Goal: Task Accomplishment & Management: Manage account settings

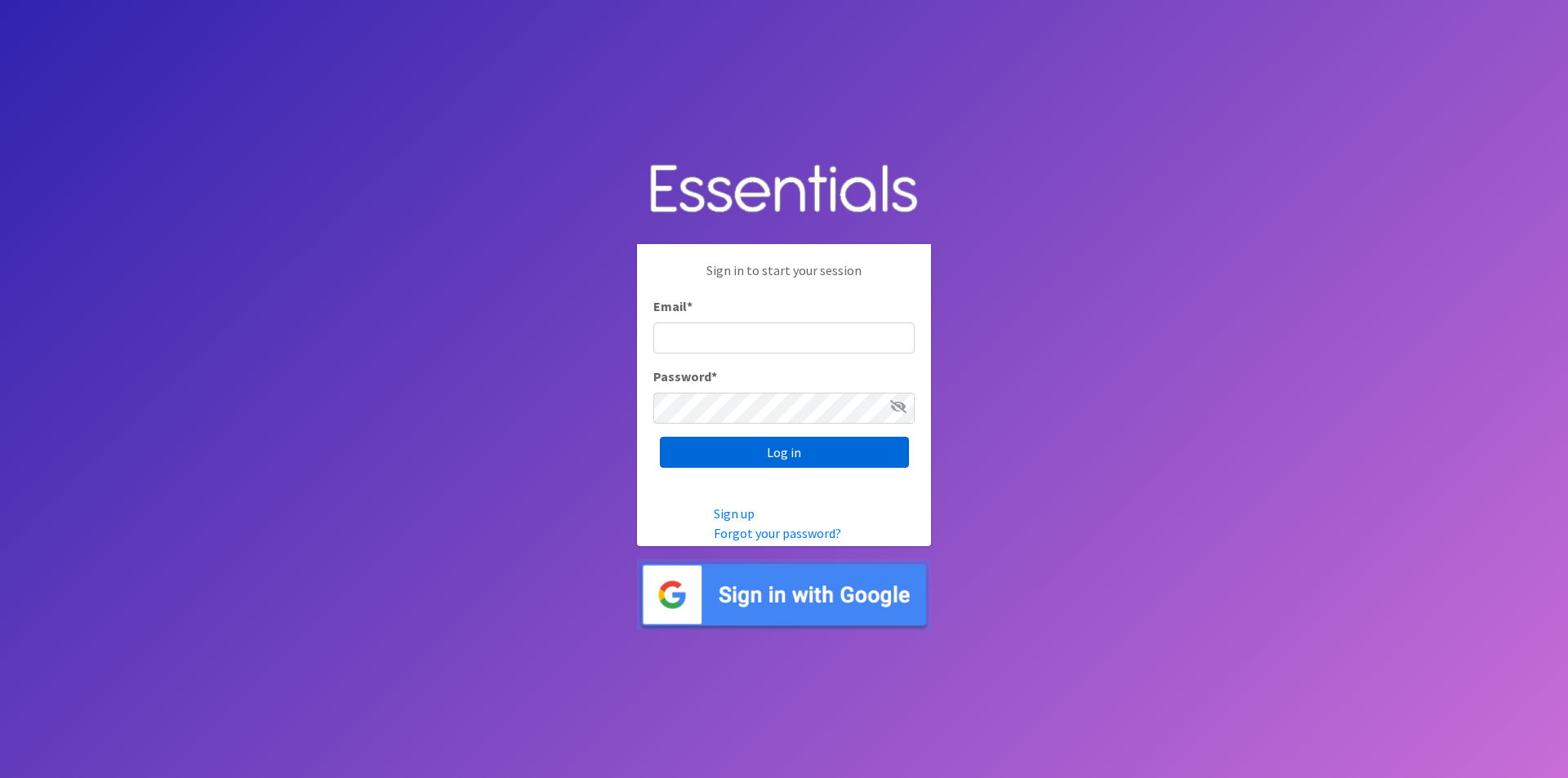
type input "[EMAIL_ADDRESS][DOMAIN_NAME]"
click at [827, 458] on input "Log in" at bounding box center [784, 452] width 249 height 31
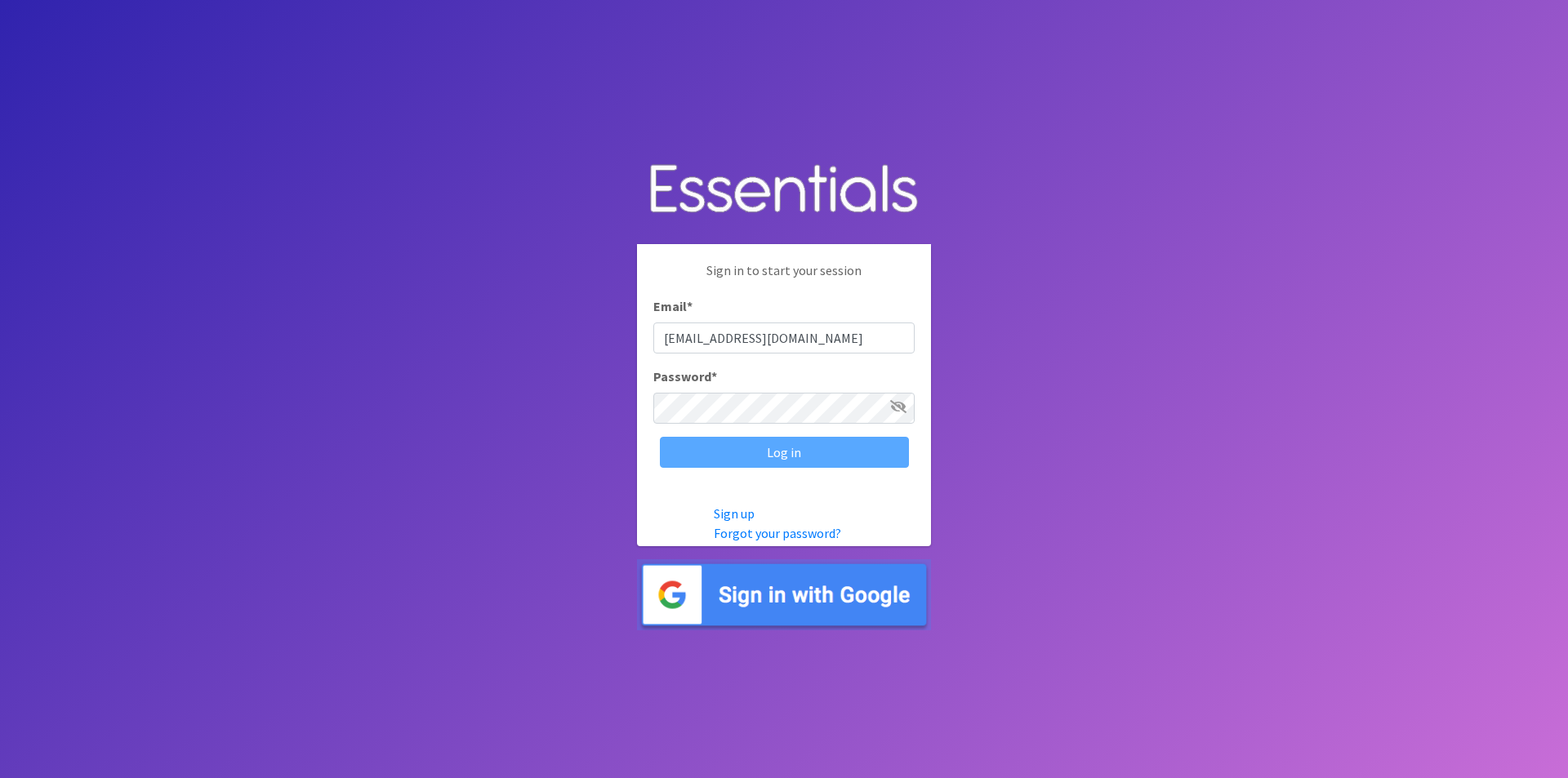
click at [425, 534] on body "Sign in to start your session Email * kdorset@childrens-specialized.org Passwor…" at bounding box center [784, 389] width 1568 height 778
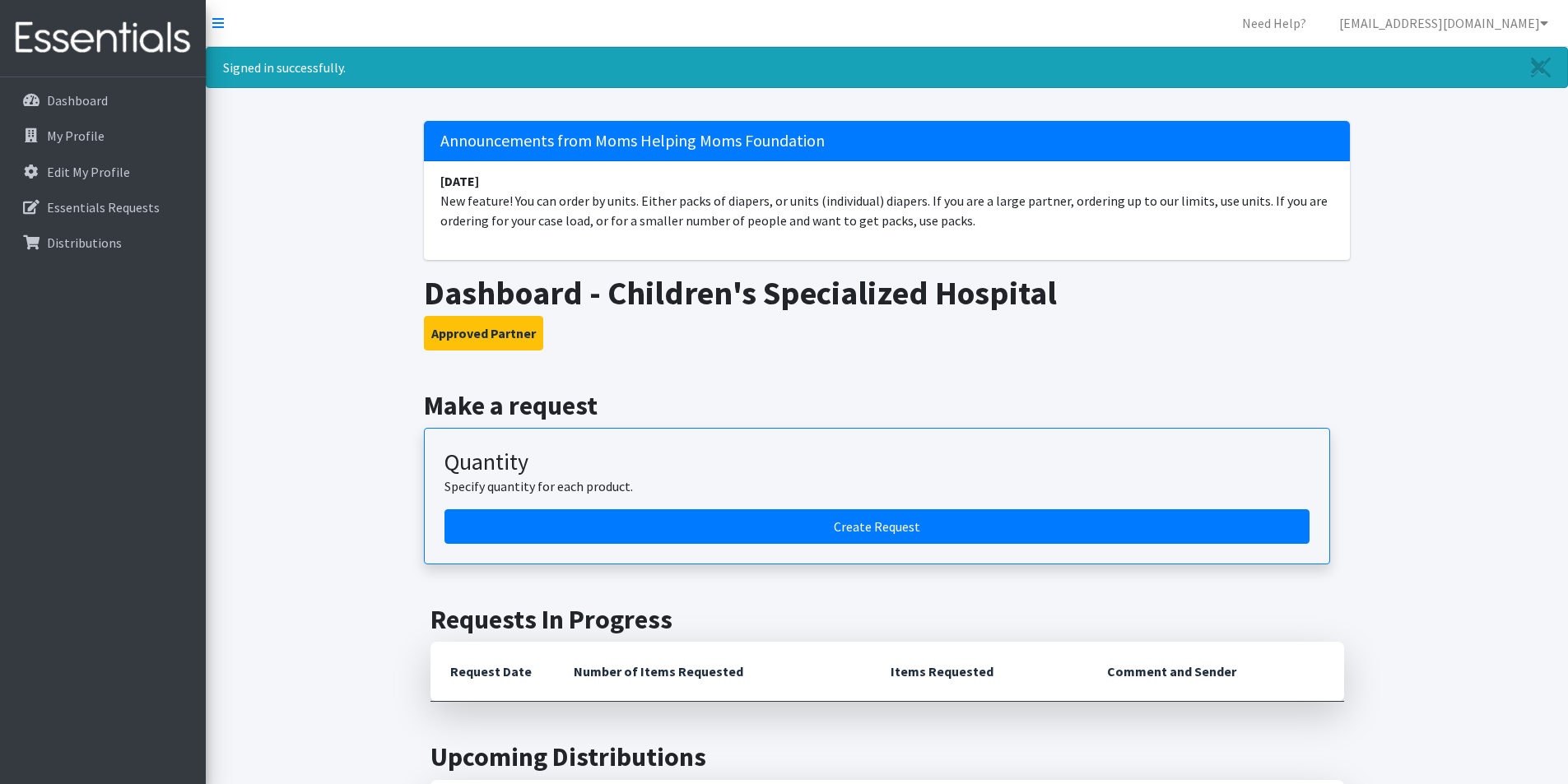
click at [1538, 68] on icon "Close" at bounding box center [1537, 66] width 14 height 19
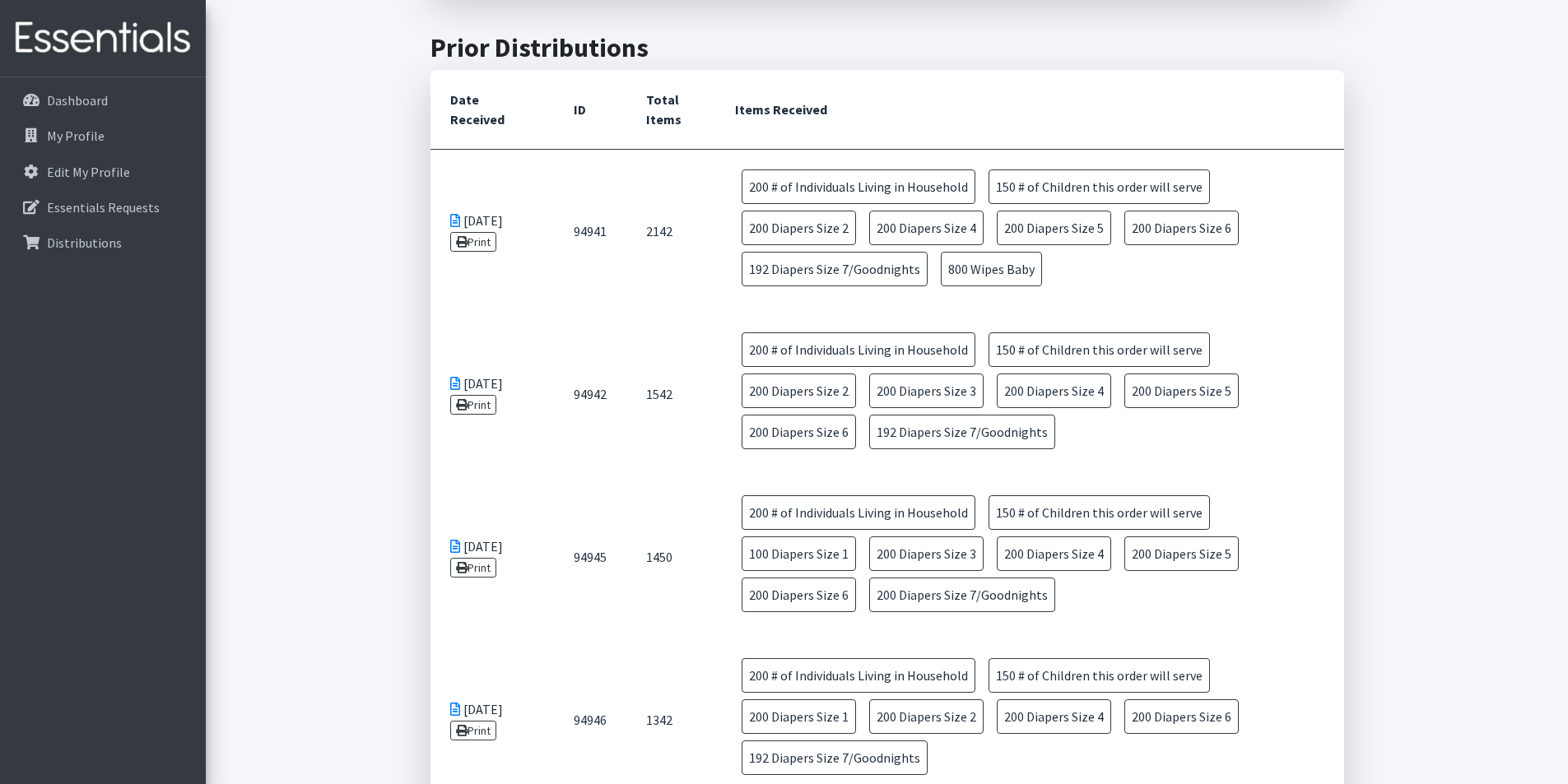
scroll to position [823, 0]
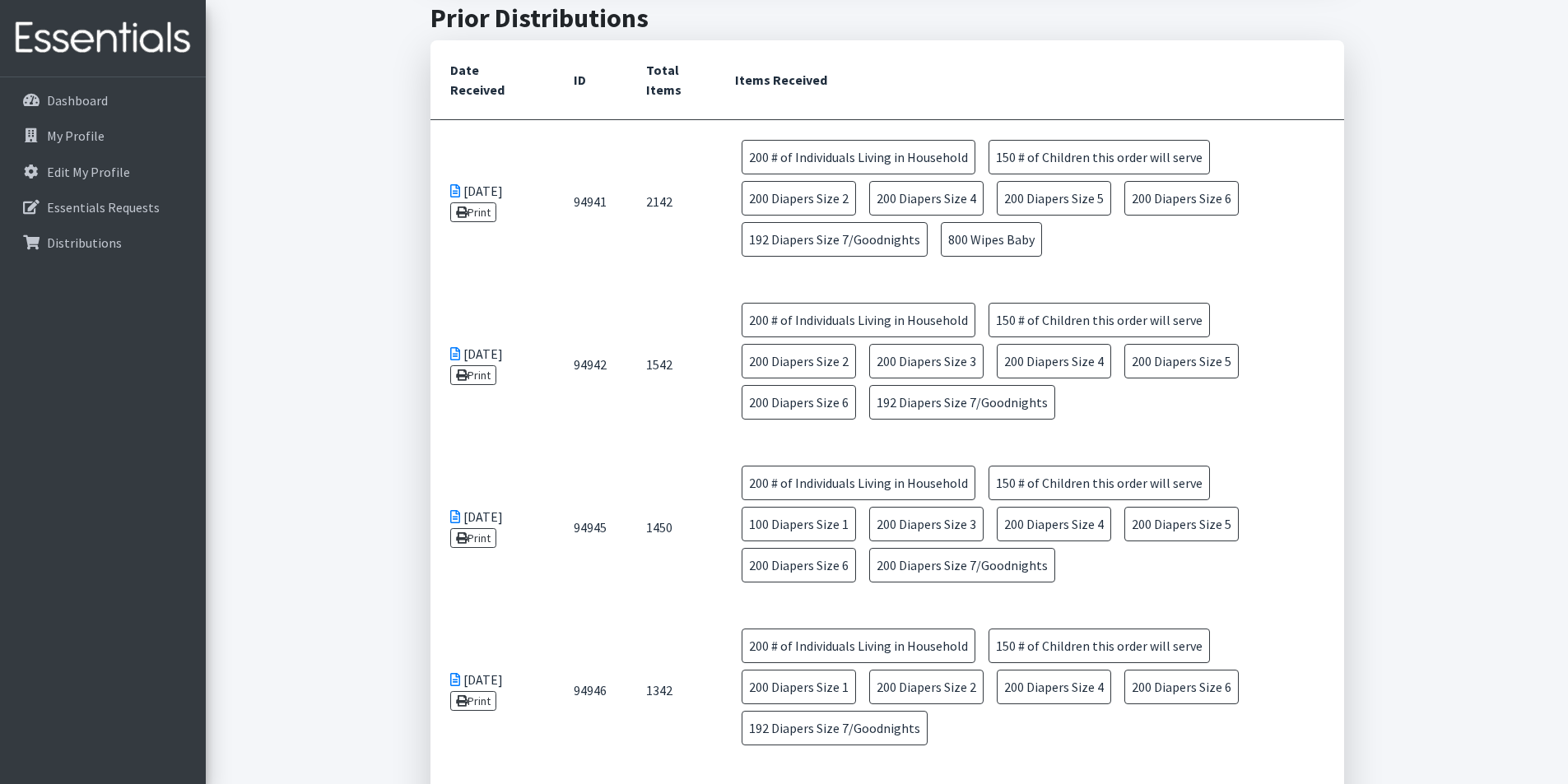
drag, startPoint x: 83, startPoint y: 500, endPoint x: 167, endPoint y: 324, distance: 195.0
click at [85, 490] on div "Dashboard My Profile Edit My Profile Essentials Requests Distributions" at bounding box center [102, 445] width 206 height 737
